Goal: Navigation & Orientation: Find specific page/section

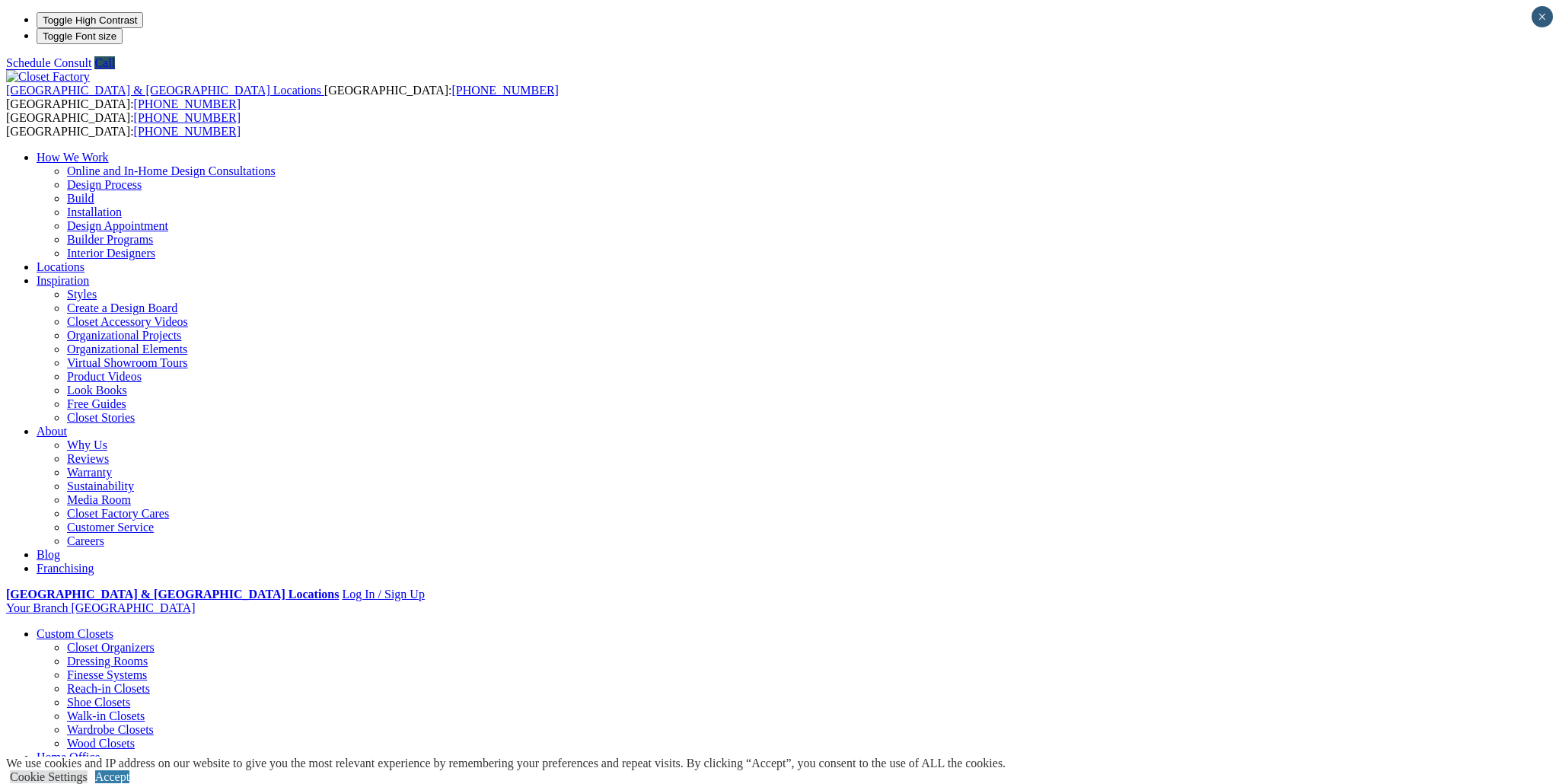
click at [100, 750] on link "Home Office" at bounding box center [68, 756] width 64 height 13
click at [130, 770] on link "Accept" at bounding box center [111, 776] width 34 height 13
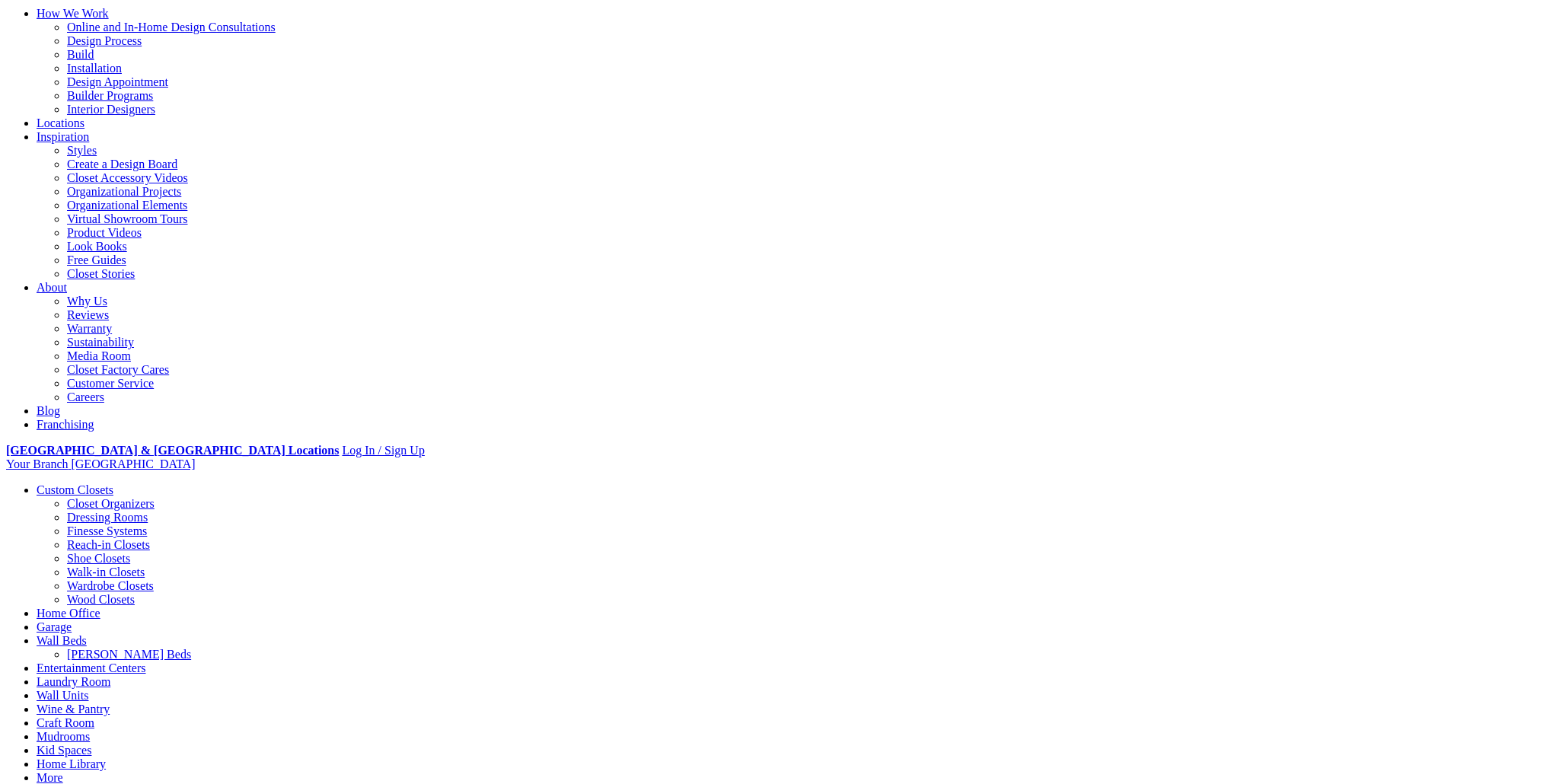
scroll to position [148, 0]
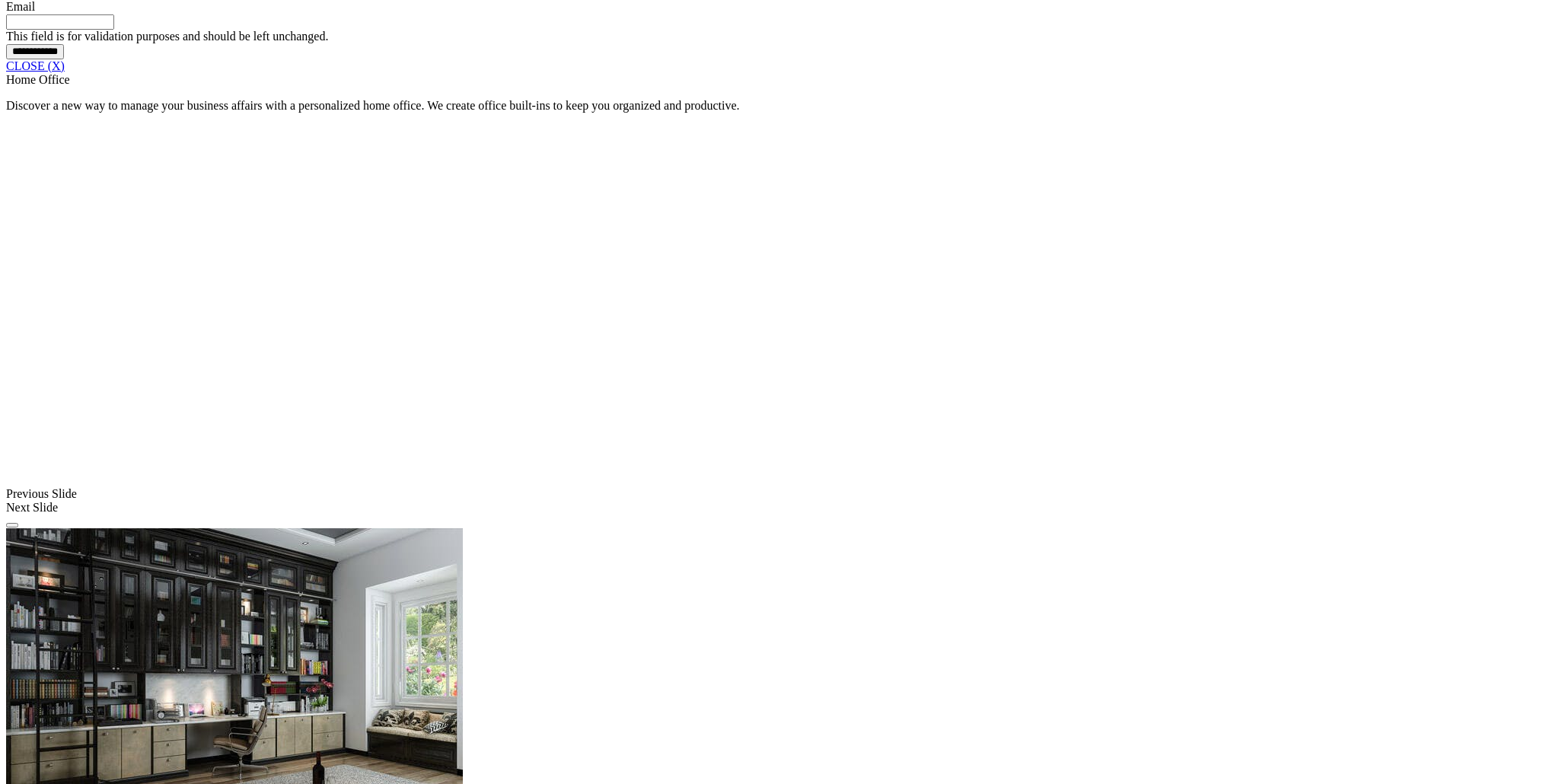
scroll to position [1266, 0]
